Goal: Check status

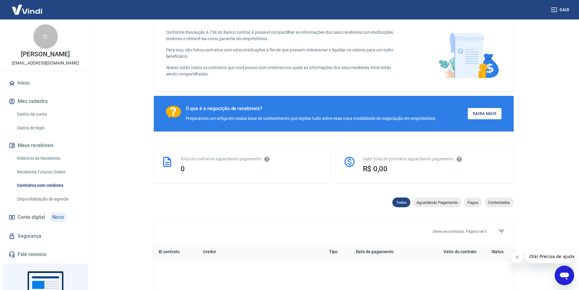
scroll to position [61, 0]
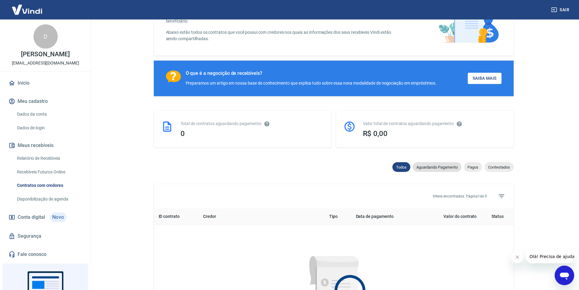
click at [433, 169] on span "Aguardando Pagamento" at bounding box center [437, 167] width 49 height 5
select select "waiting_payment"
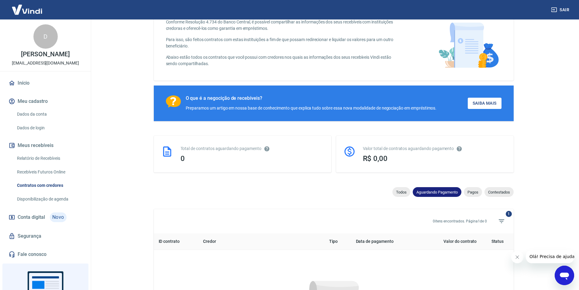
scroll to position [61, 0]
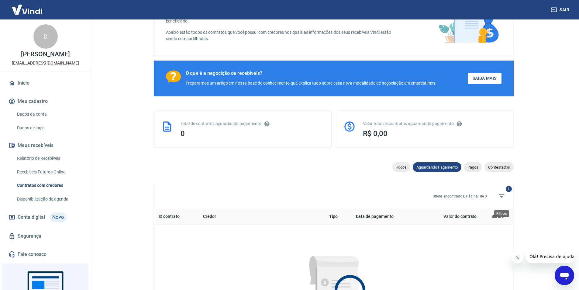
click at [507, 191] on span "1" at bounding box center [509, 189] width 6 height 6
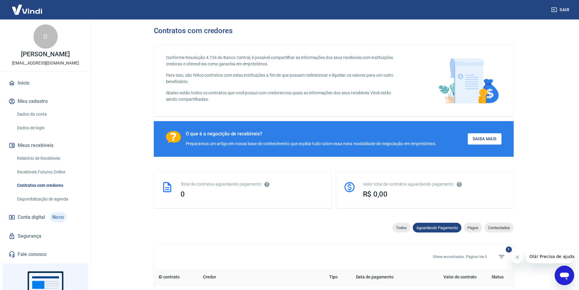
scroll to position [0, 0]
click at [25, 8] on img at bounding box center [27, 9] width 40 height 19
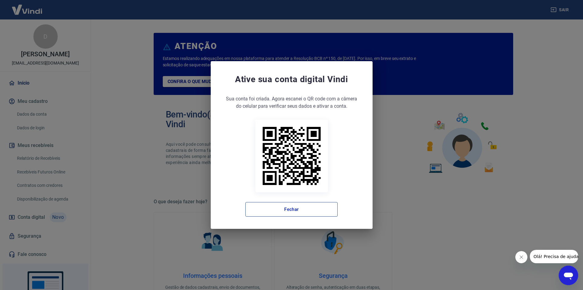
click at [270, 208] on button "Fechar" at bounding box center [292, 209] width 92 height 15
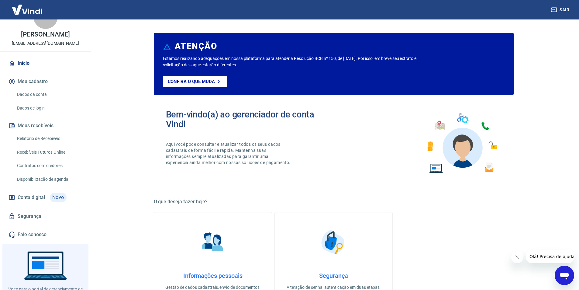
scroll to position [45, 0]
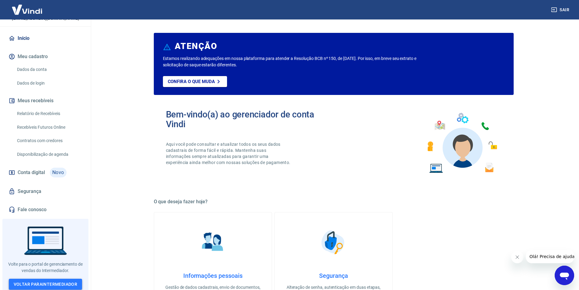
click at [52, 281] on link "Voltar para Intermediador" at bounding box center [46, 283] width 74 height 11
